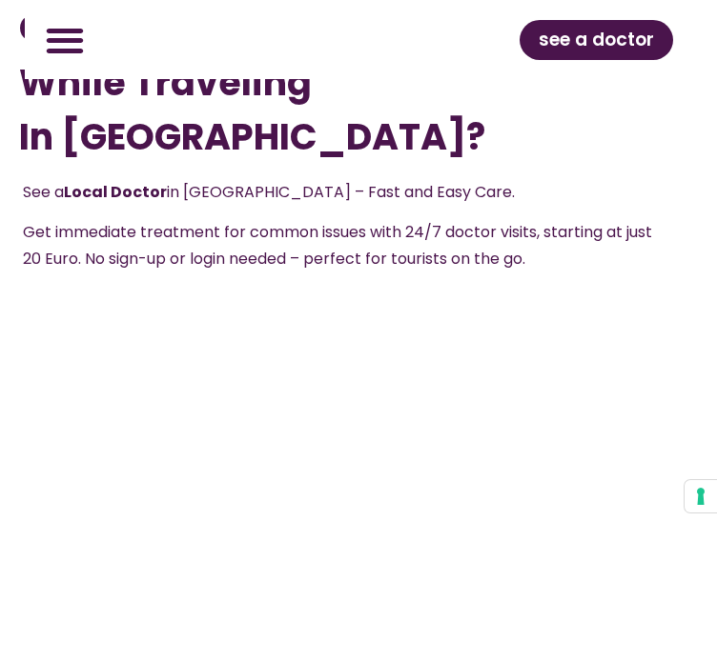
scroll to position [191, 0]
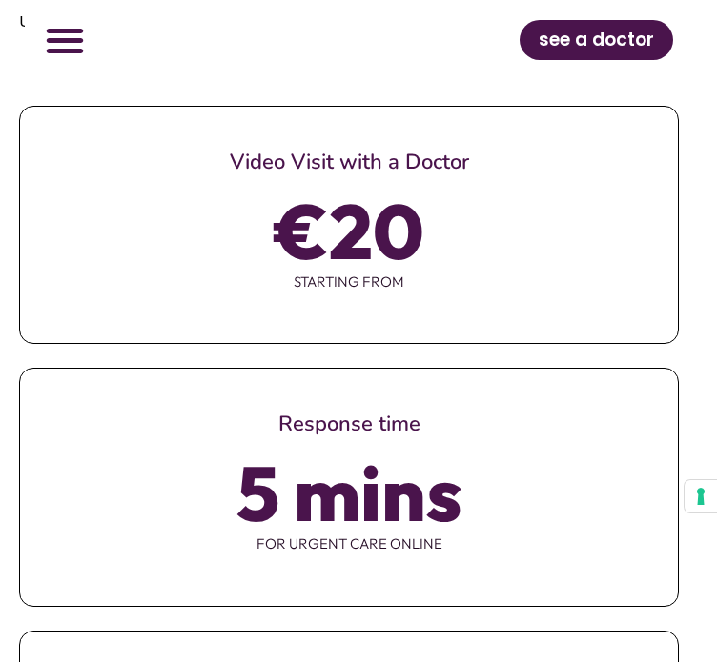
scroll to position [762, 0]
